Goal: Transaction & Acquisition: Book appointment/travel/reservation

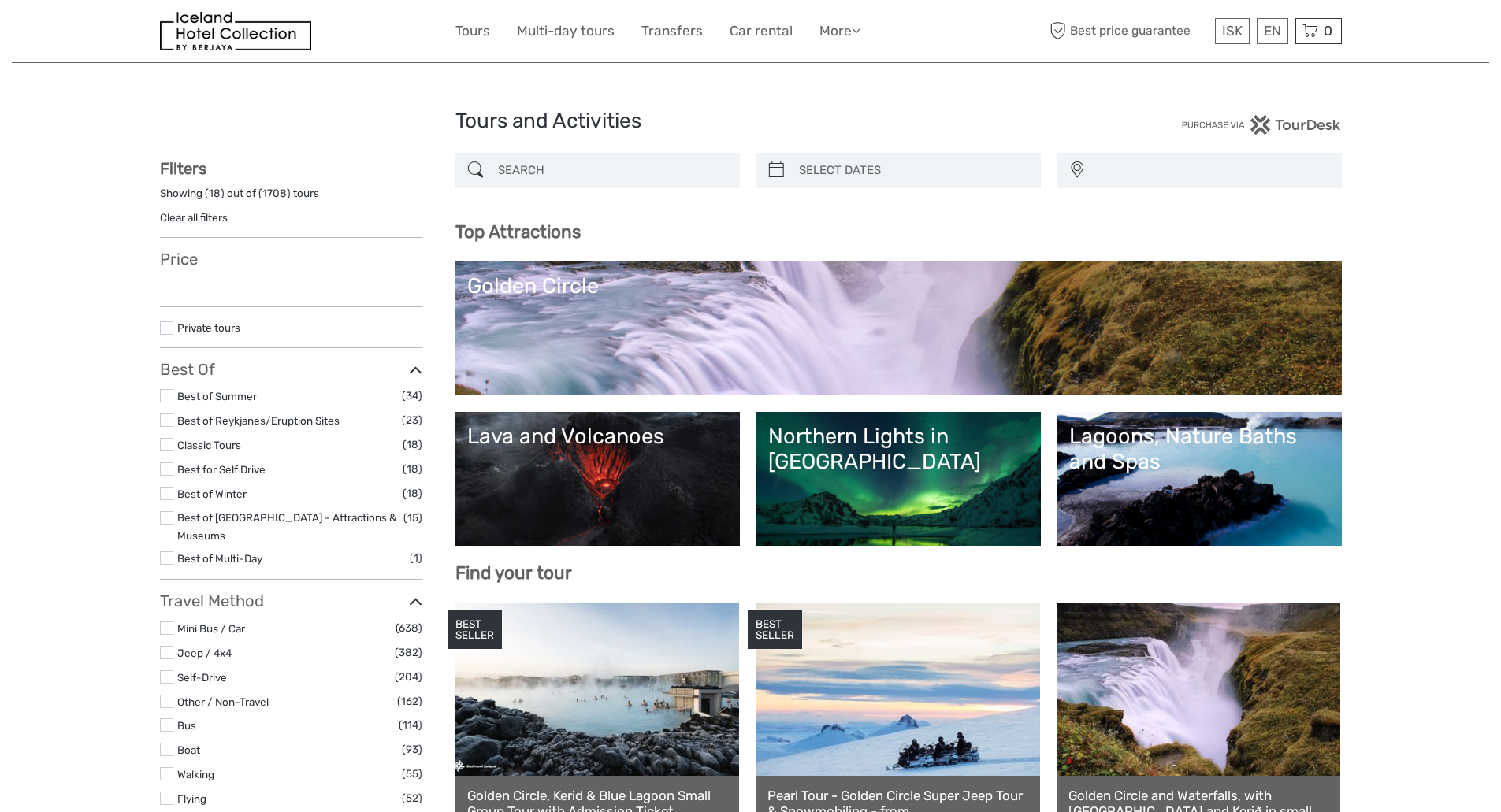
select select
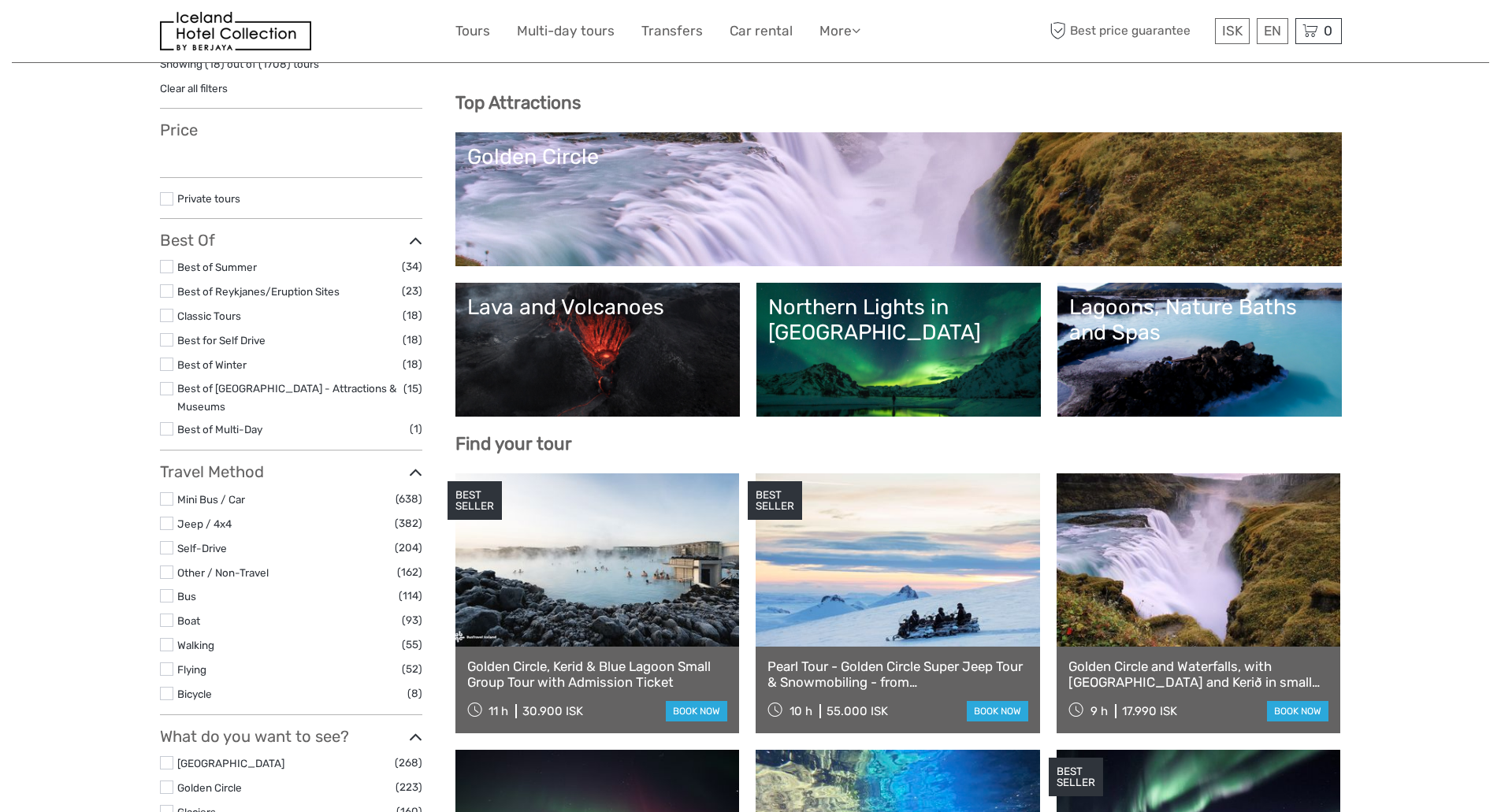
scroll to position [158, 0]
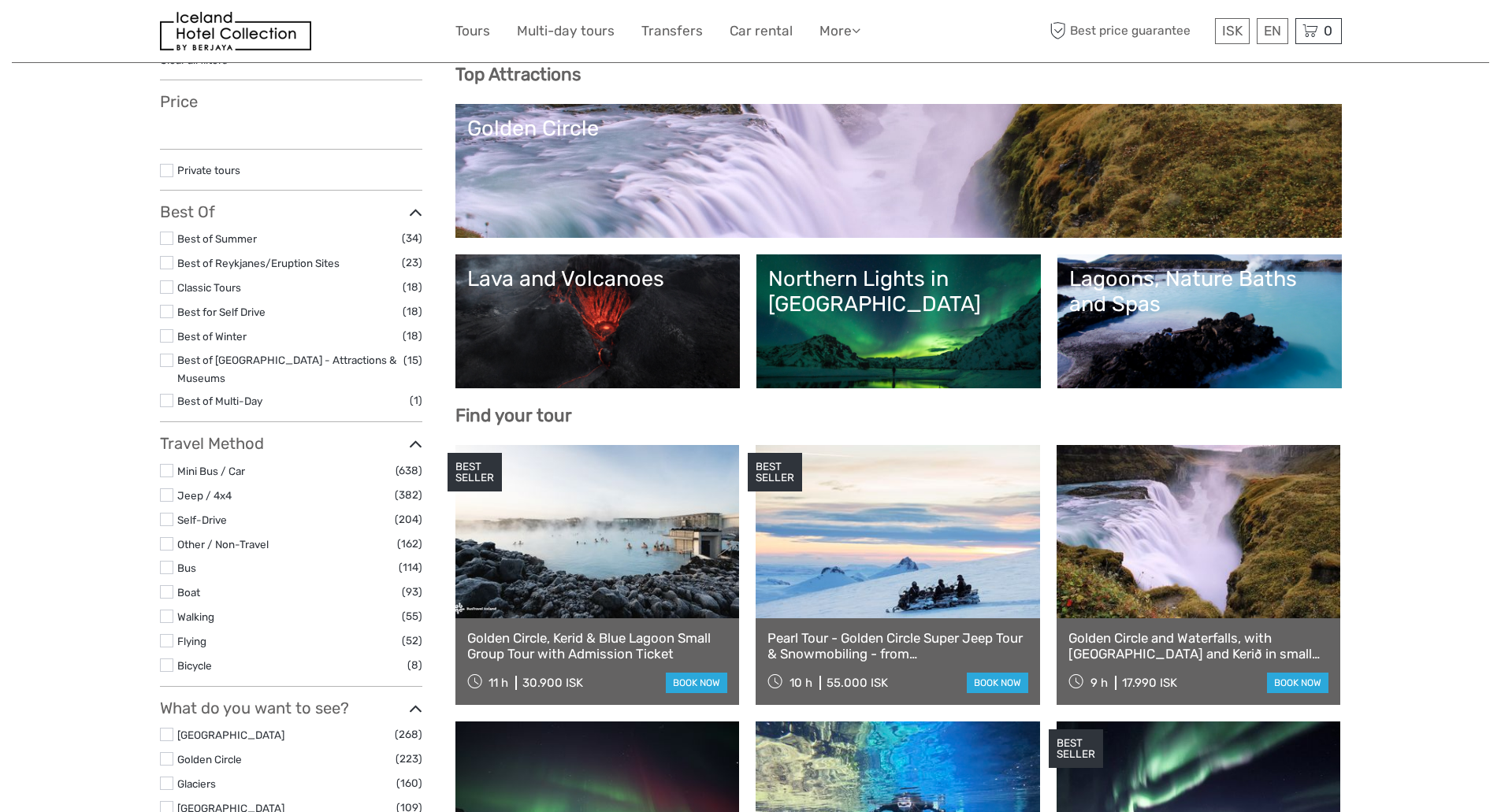
select select
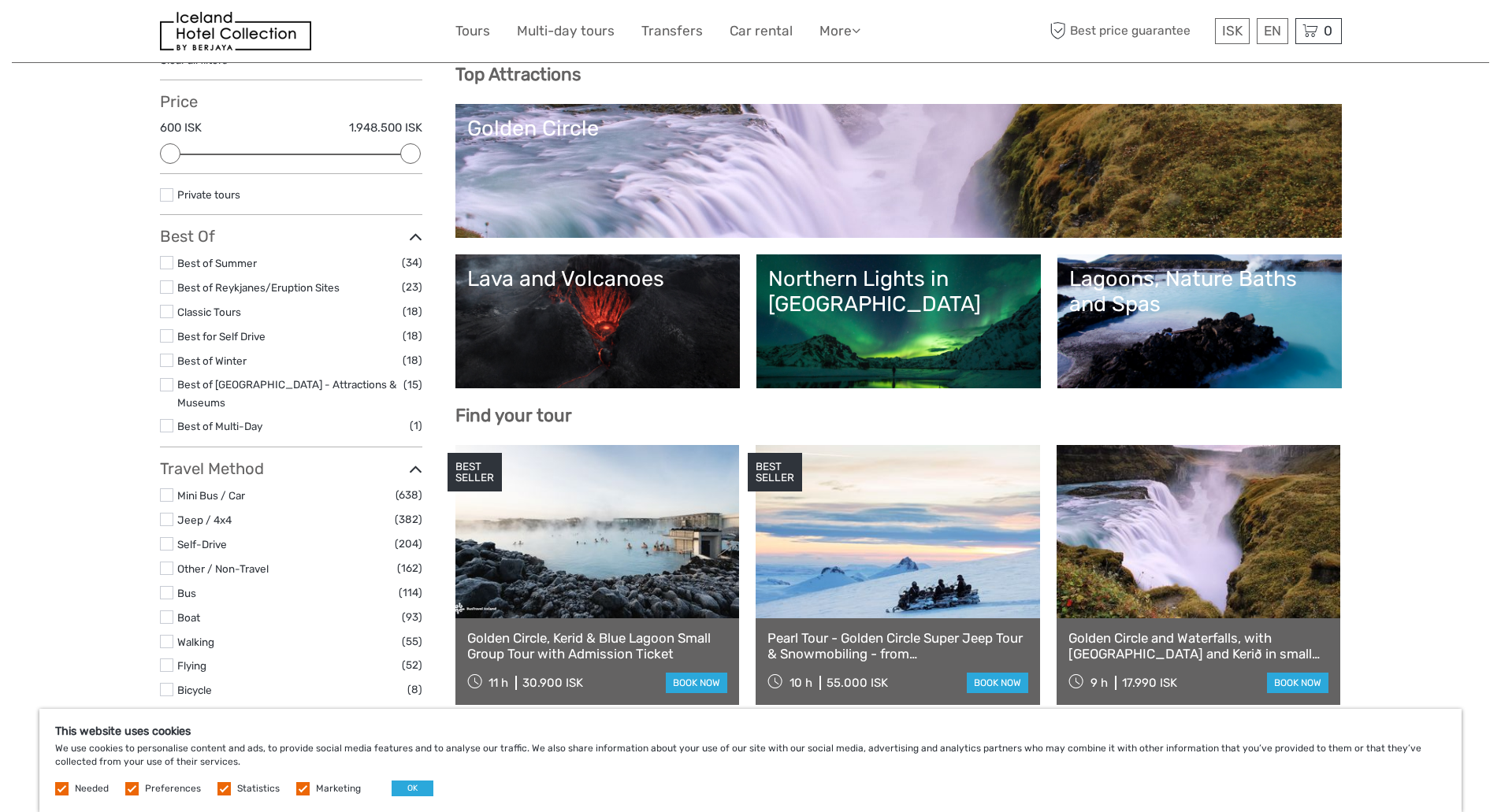
scroll to position [0, 0]
click at [847, 330] on link "Northern Lights in [GEOGRAPHIC_DATA]" at bounding box center [898, 321] width 260 height 110
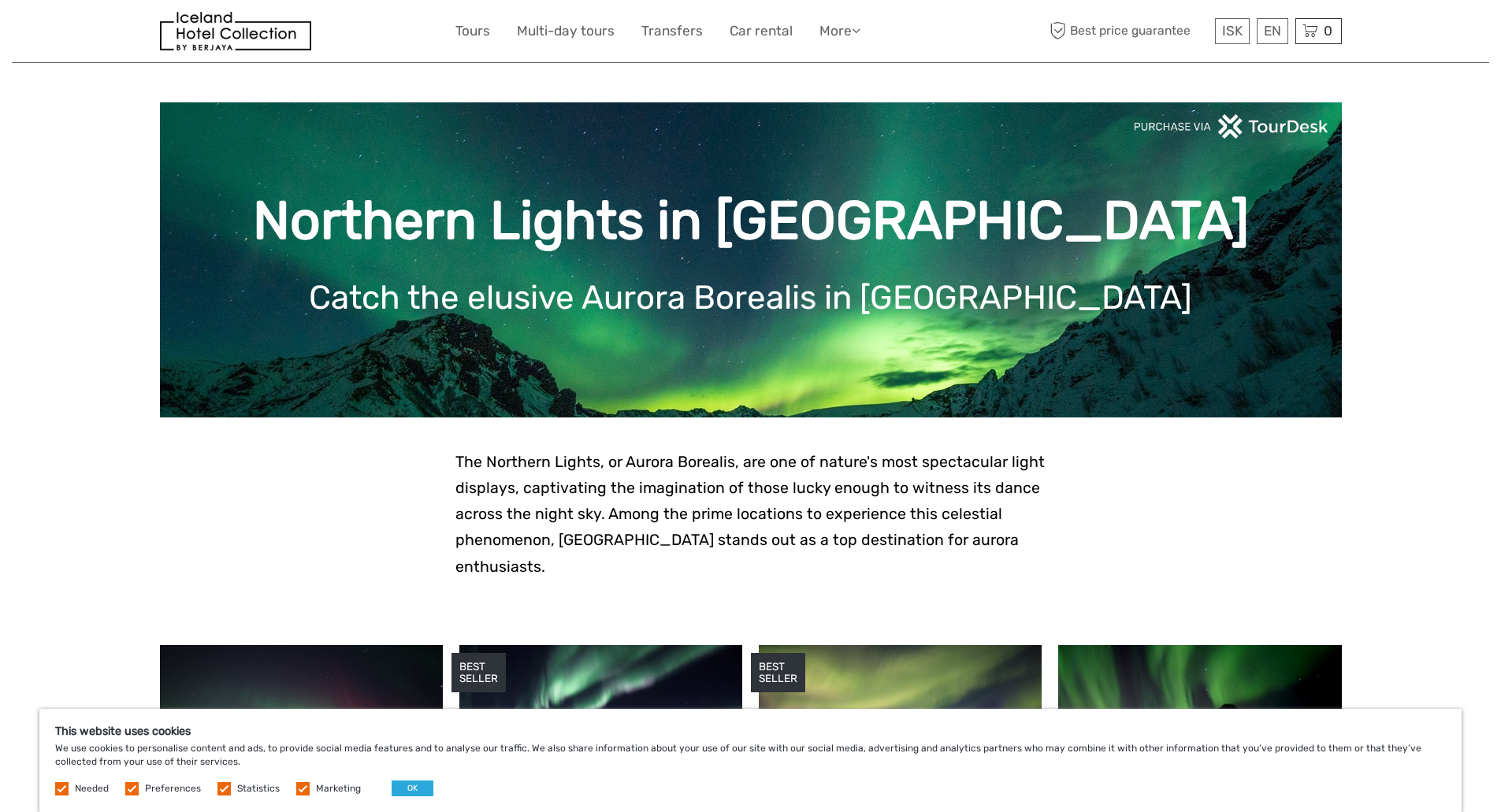
click at [212, 40] on img at bounding box center [235, 31] width 151 height 39
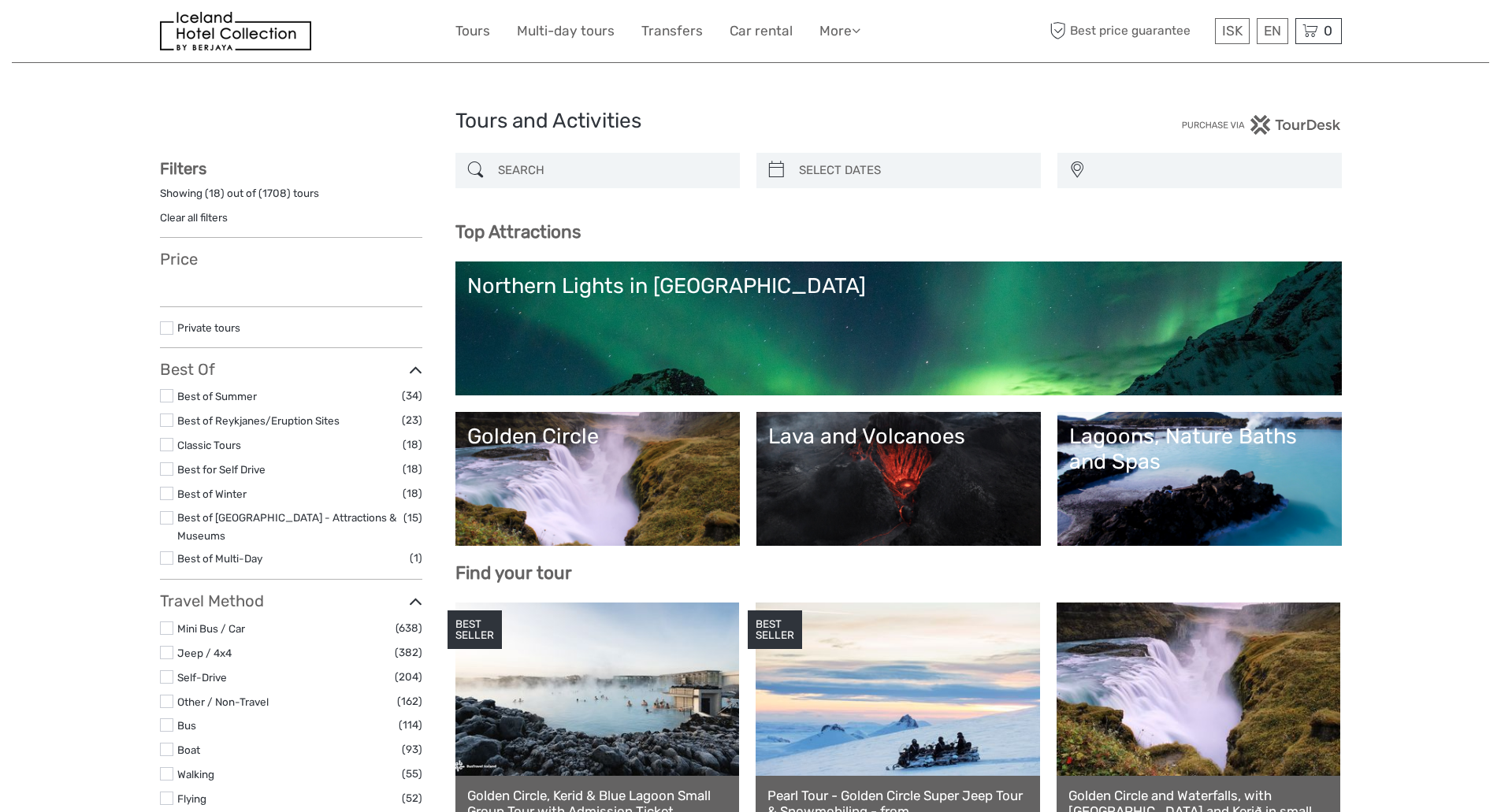
select select
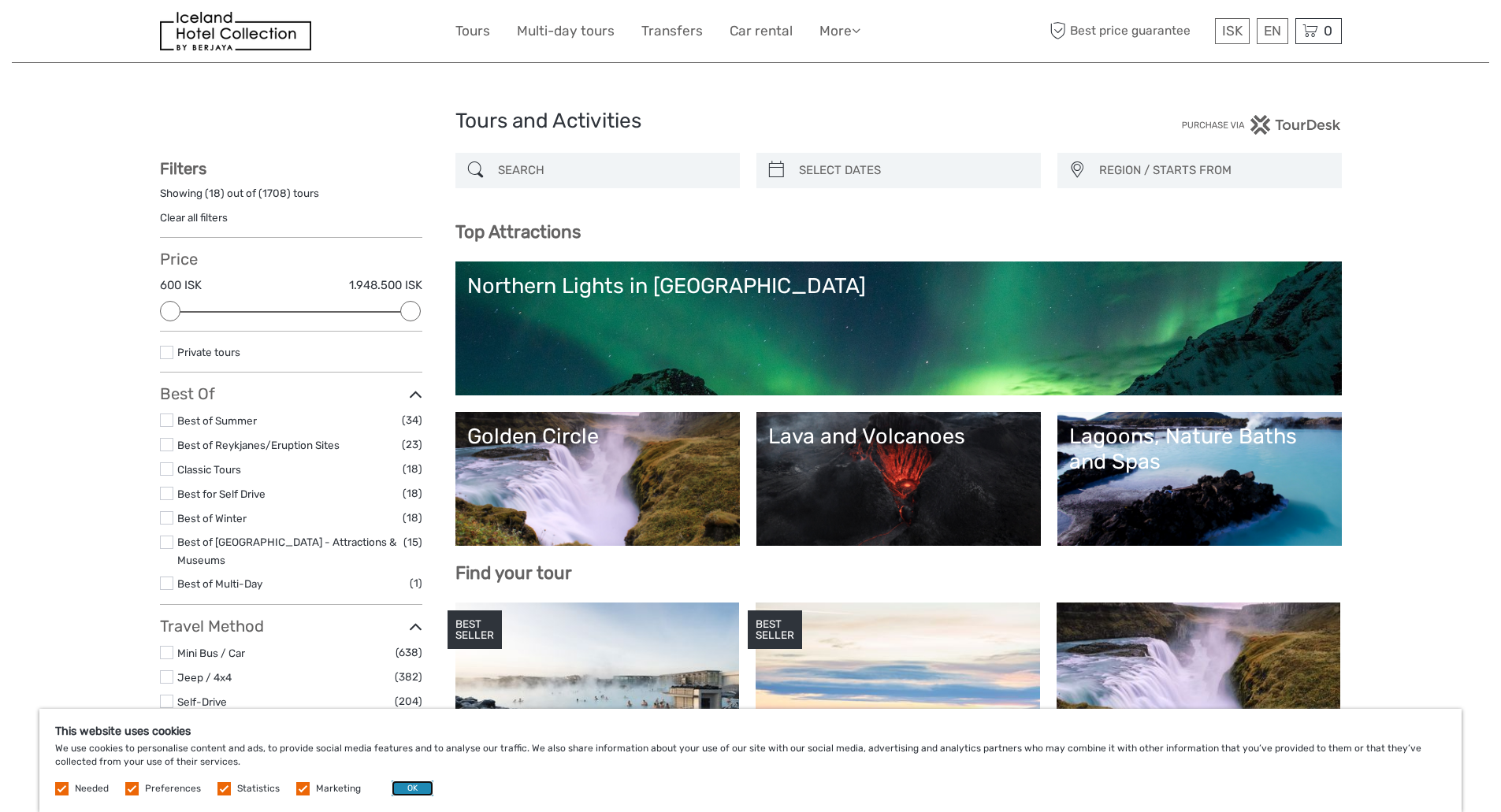
click at [399, 791] on button "OK" at bounding box center [412, 788] width 42 height 16
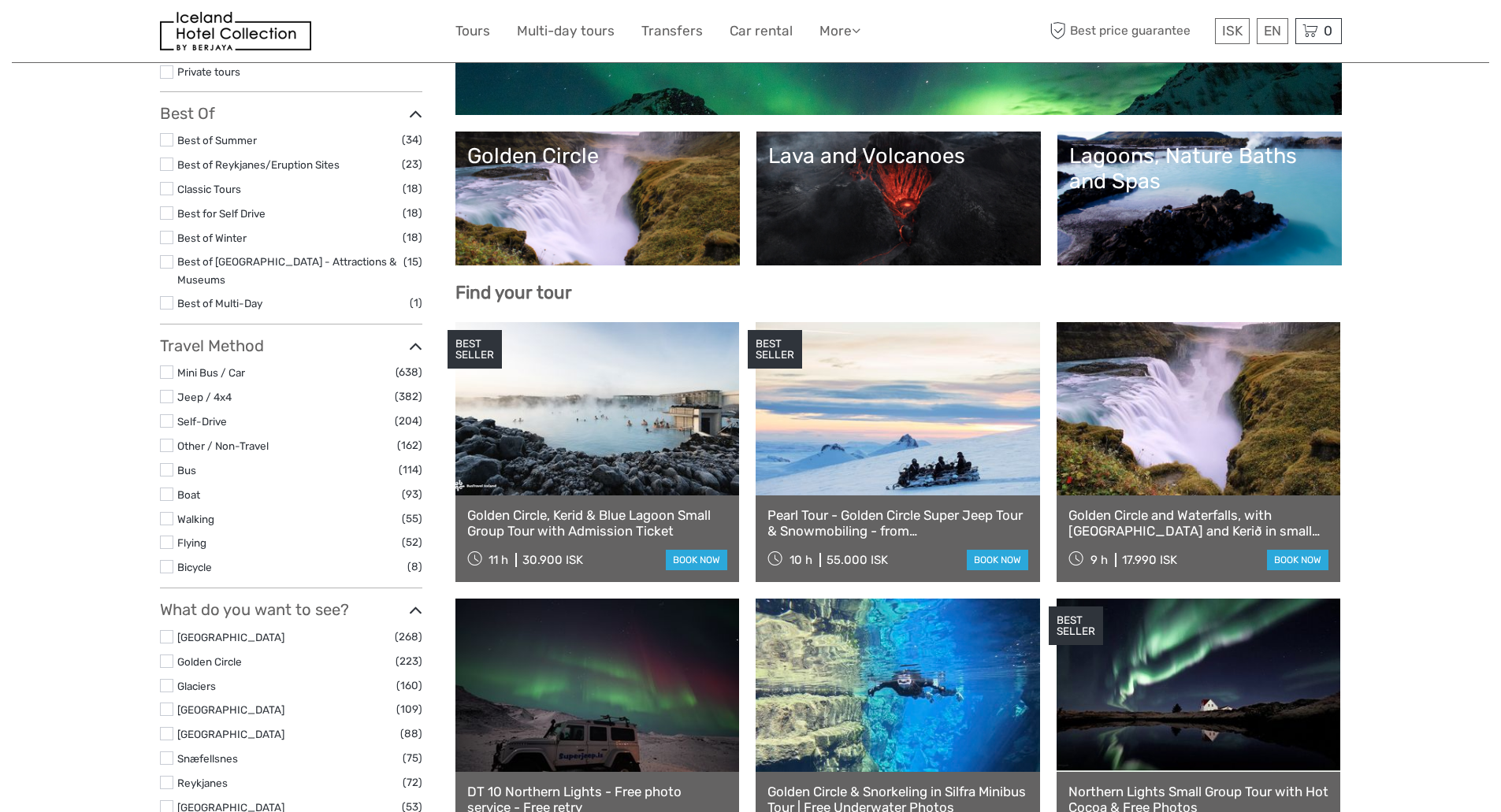
scroll to position [315, 0]
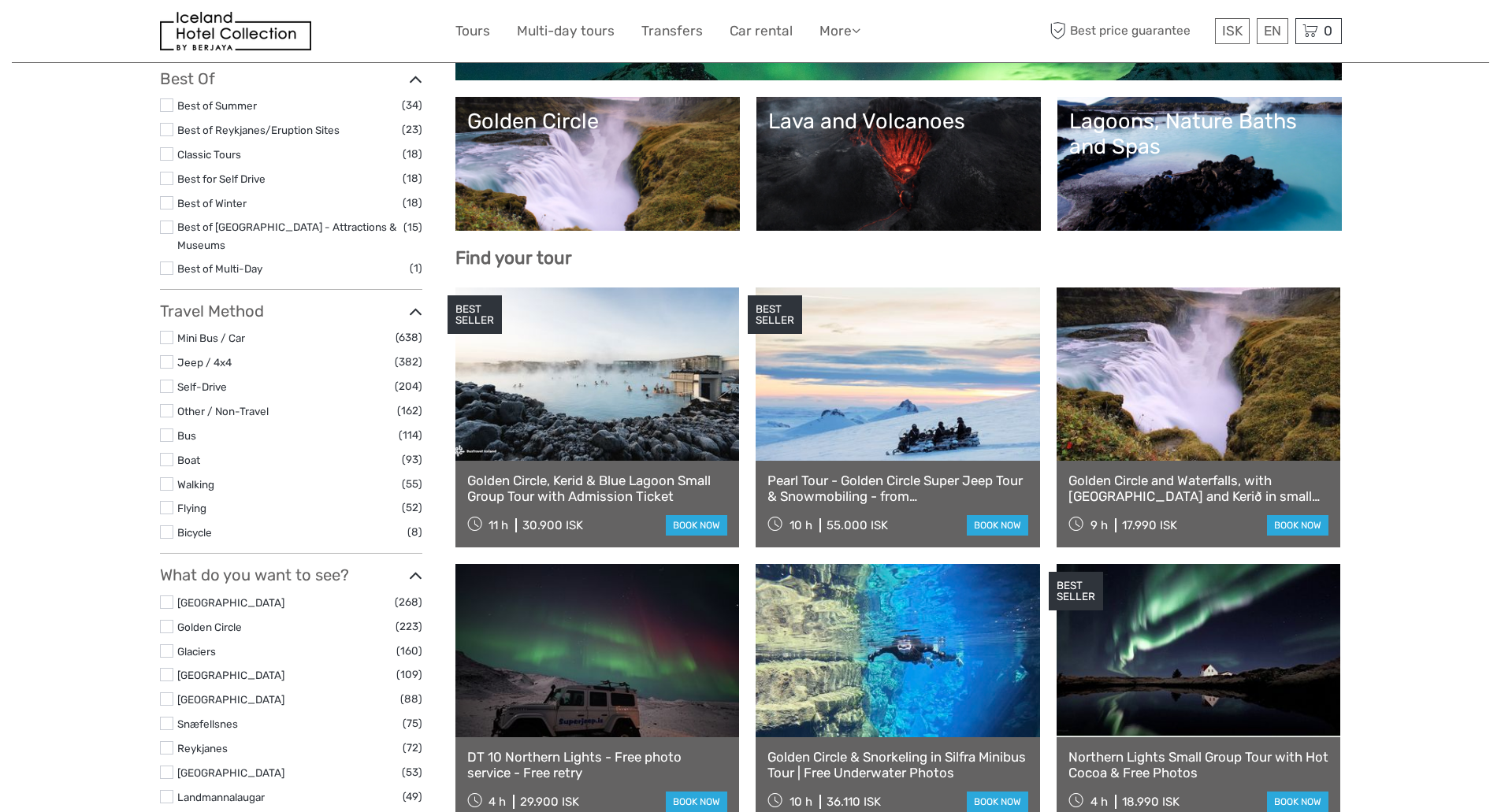
click at [221, 198] on link "Best of Winter" at bounding box center [212, 202] width 69 height 12
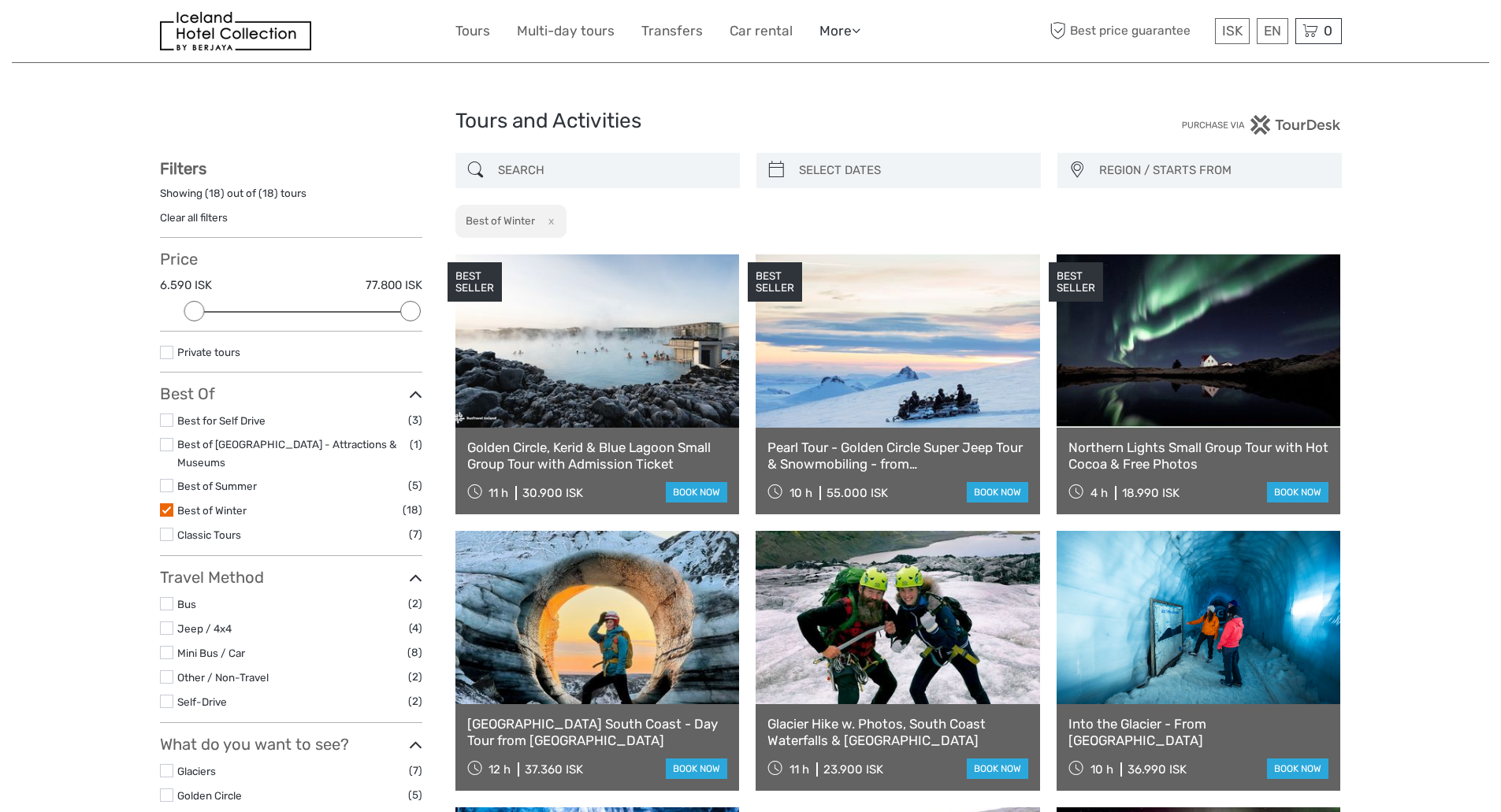
click at [845, 34] on link "More" at bounding box center [840, 31] width 41 height 23
click at [821, 136] on link "Back to Hotel" at bounding box center [812, 133] width 94 height 31
